Goal: Communication & Community: Answer question/provide support

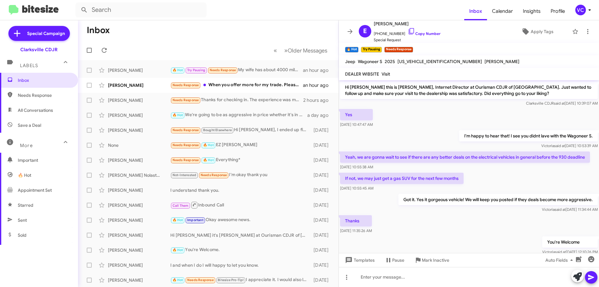
click at [220, 27] on mat-toolbar-row "Inbox" at bounding box center [208, 30] width 260 height 20
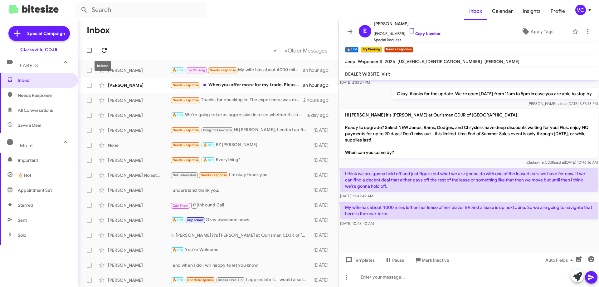
click at [103, 50] on icon at bounding box center [103, 49] width 7 height 7
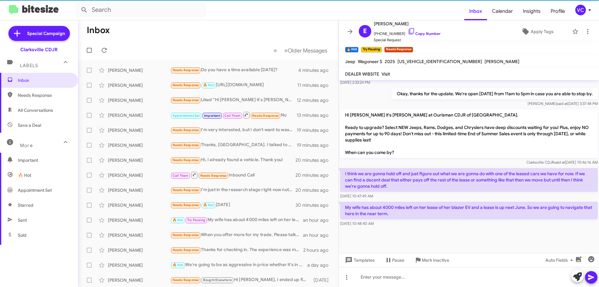
click at [282, 13] on form at bounding box center [269, 9] width 389 height 15
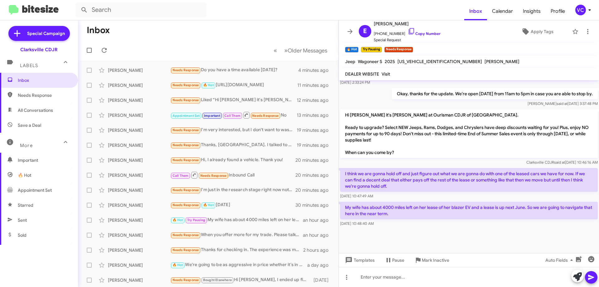
click at [451, 247] on div at bounding box center [469, 240] width 260 height 25
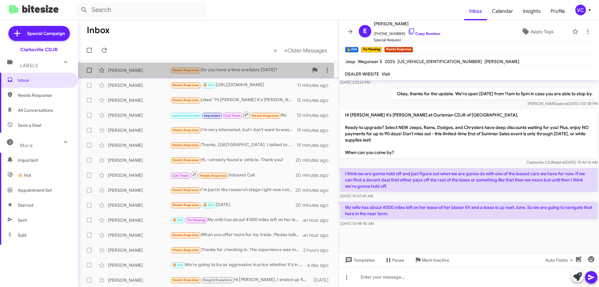
click at [127, 69] on div "[PERSON_NAME]" at bounding box center [139, 70] width 62 height 6
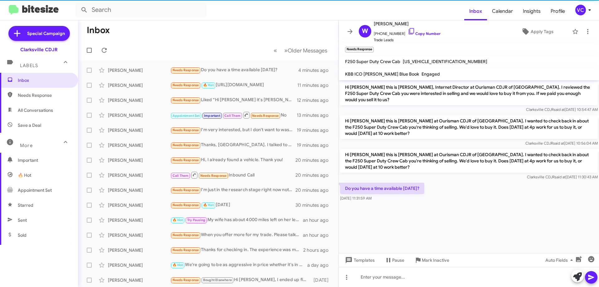
click at [491, 192] on div "Do you have a time available [DATE]? [DATE] 11:31:59 AM" at bounding box center [469, 191] width 260 height 21
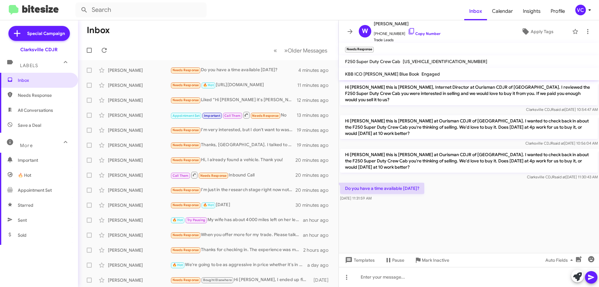
drag, startPoint x: 502, startPoint y: 197, endPoint x: 488, endPoint y: 194, distance: 14.7
click at [506, 194] on cdk-virtual-scroll-viewport "Hi [PERSON_NAME] this is [PERSON_NAME], Internet Director at Ourisman CDJR of […" at bounding box center [469, 166] width 260 height 172
click at [41, 111] on span "All Conversations" at bounding box center [35, 110] width 35 height 6
type input "in:all-conversations"
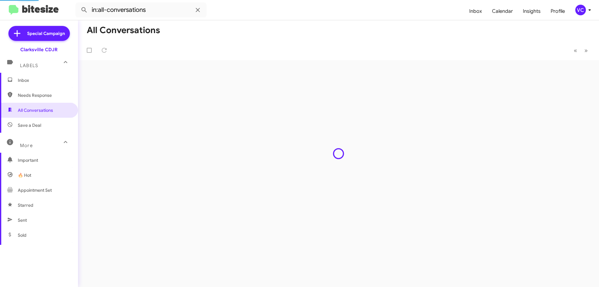
click at [277, 20] on mat-toolbar "in:all-conversations Inbox Calendar Insights Profile VC" at bounding box center [299, 10] width 599 height 20
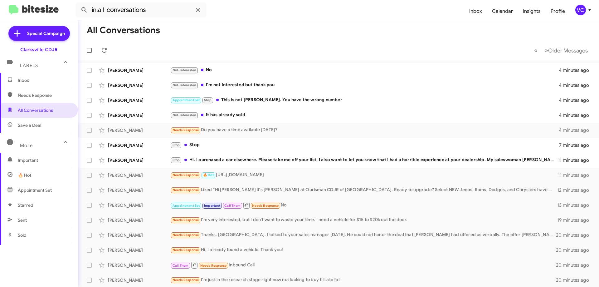
click at [307, 40] on mat-toolbar-row "« Previous » Next Older Messages" at bounding box center [338, 50] width 521 height 20
click at [307, 39] on mat-toolbar-row "All Conversations" at bounding box center [338, 30] width 521 height 20
click at [353, 32] on mat-toolbar-row "All Conversations" at bounding box center [338, 30] width 521 height 20
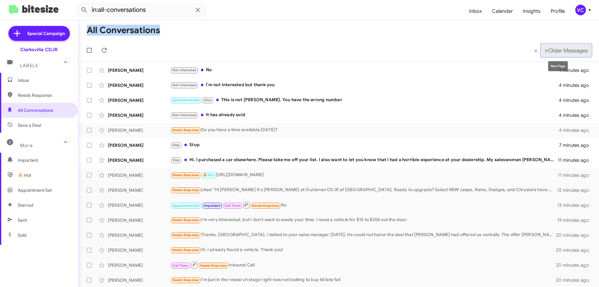
click at [552, 48] on span "Older Messages" at bounding box center [568, 50] width 40 height 7
click at [410, 28] on mat-toolbar-row "All Conversations" at bounding box center [338, 30] width 521 height 20
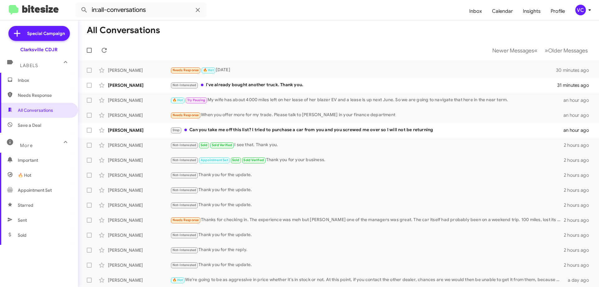
click at [311, 40] on mat-toolbar-row "All Conversations" at bounding box center [338, 30] width 521 height 20
click at [416, 50] on mat-toolbar-row "Newer Messages « Previous » Next Older Messages" at bounding box center [338, 50] width 521 height 20
click at [381, 26] on mat-toolbar-row "All Conversations" at bounding box center [338, 30] width 521 height 20
click at [345, 41] on mat-toolbar-row "Newer Messages « Previous » Next Older Messages" at bounding box center [338, 50] width 521 height 20
click at [319, 53] on mat-toolbar-row "Newer Messages « Previous » Next Older Messages" at bounding box center [338, 50] width 521 height 20
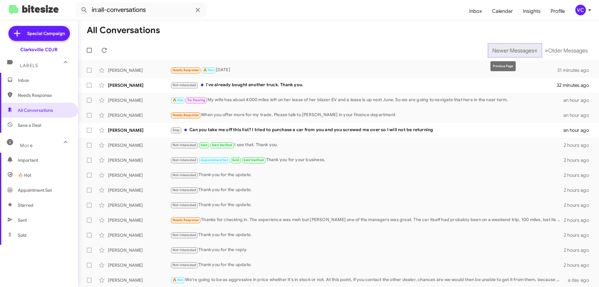
click at [505, 50] on span "Newer Messages" at bounding box center [513, 50] width 42 height 7
click at [379, 41] on mat-toolbar-row "Newer Messages « Previous » Next Older Messages" at bounding box center [338, 50] width 521 height 20
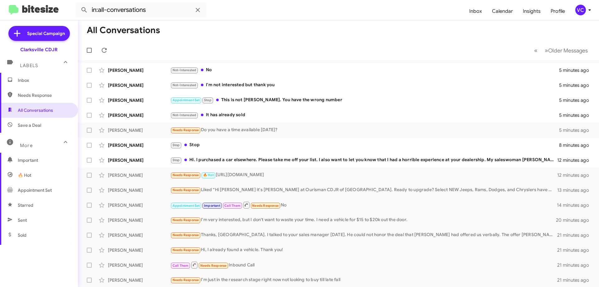
click at [371, 37] on mat-toolbar-row "All Conversations" at bounding box center [338, 30] width 521 height 20
click at [382, 47] on mat-toolbar-row "« Previous » Next Older Messages" at bounding box center [338, 50] width 521 height 20
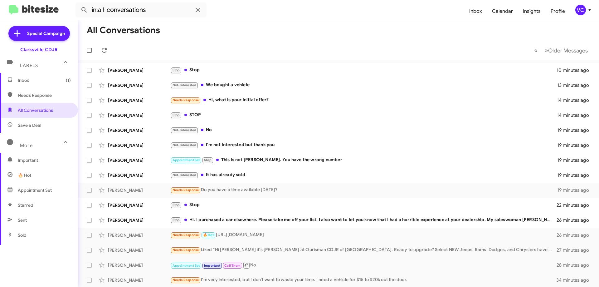
drag, startPoint x: 264, startPoint y: 41, endPoint x: 264, endPoint y: 37, distance: 4.1
click at [264, 41] on mat-toolbar-row "« Previous » Next Older Messages" at bounding box center [338, 50] width 521 height 20
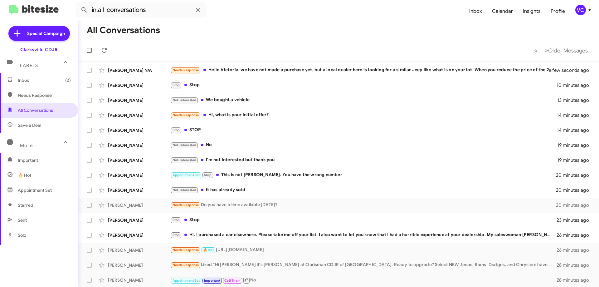
click at [281, 33] on mat-toolbar-row "All Conversations" at bounding box center [338, 30] width 521 height 20
click at [303, 37] on mat-toolbar-row "All Conversations" at bounding box center [338, 30] width 521 height 20
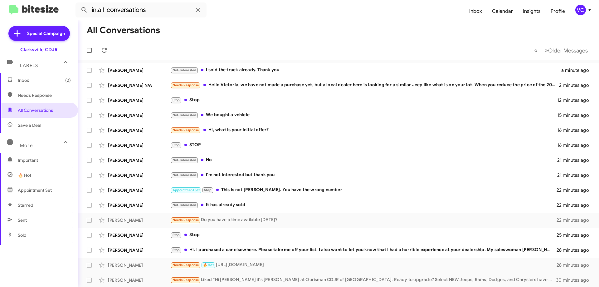
click at [249, 41] on mat-toolbar-row "« Previous » Next Older Messages" at bounding box center [338, 50] width 521 height 20
drag, startPoint x: 290, startPoint y: 50, endPoint x: 274, endPoint y: 72, distance: 27.7
click at [291, 50] on mat-toolbar-row "« Previous » Next Older Messages" at bounding box center [338, 50] width 521 height 20
click at [274, 72] on div "Not-Interested I sold the truck already. Thank you" at bounding box center [369, 69] width 399 height 7
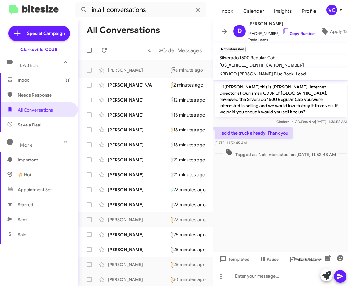
click at [281, 229] on cdk-virtual-scroll-viewport "Hi [PERSON_NAME] this is [PERSON_NAME], Internet Director at Ourisman CDJR of […" at bounding box center [280, 166] width 135 height 172
drag, startPoint x: 237, startPoint y: 196, endPoint x: 243, endPoint y: 173, distance: 23.5
click at [237, 196] on cdk-virtual-scroll-viewport "Hi [PERSON_NAME] this is [PERSON_NAME], Internet Director at Ourisman CDJR of […" at bounding box center [280, 166] width 135 height 172
click at [304, 32] on link "Copy Number" at bounding box center [298, 33] width 33 height 5
